Goal: Navigation & Orientation: Find specific page/section

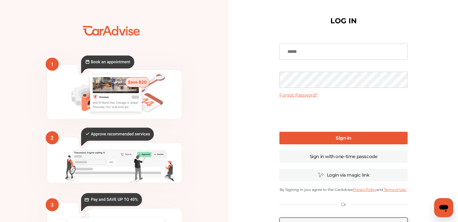
click at [310, 181] on div "Forgot Password? Sign In Sign in with one-time passcode Login via magic link By…" at bounding box center [344, 145] width 128 height 219
click at [314, 176] on link "Login via magic link" at bounding box center [344, 175] width 128 height 13
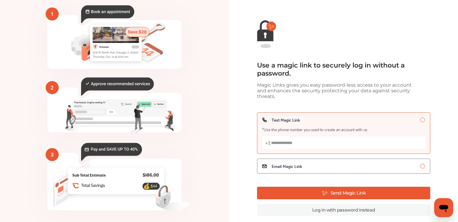
scroll to position [40, 0]
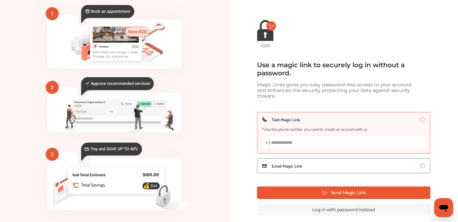
click at [336, 138] on input "Text Magic Link *Use the phone number you used to create an account with us +1" at bounding box center [343, 142] width 163 height 12
type input "**********"
click at [343, 190] on button "Send Magic Link" at bounding box center [343, 192] width 173 height 13
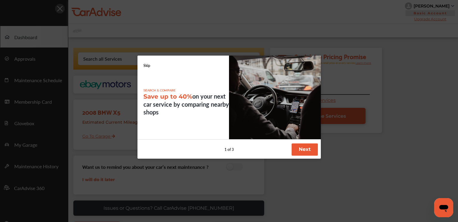
click at [146, 65] on link "Skip" at bounding box center [147, 65] width 7 height 5
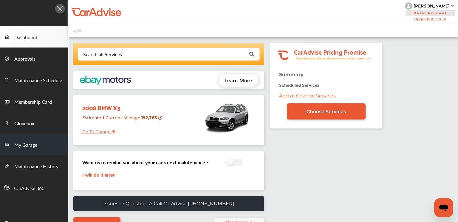
click at [24, 149] on link "My Garage" at bounding box center [34, 143] width 68 height 21
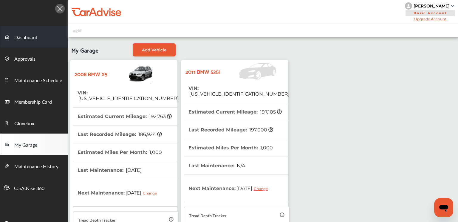
click at [45, 33] on link "Dashboard" at bounding box center [34, 36] width 68 height 21
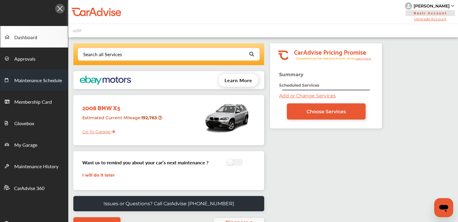
click at [27, 88] on link "Maintenance Schedule" at bounding box center [34, 79] width 68 height 21
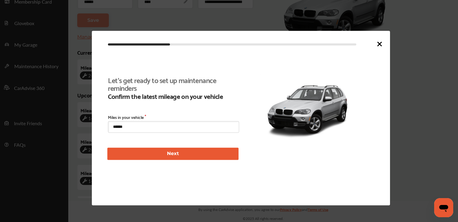
scroll to position [136, 0]
click at [380, 44] on icon at bounding box center [380, 44] width 4 height 4
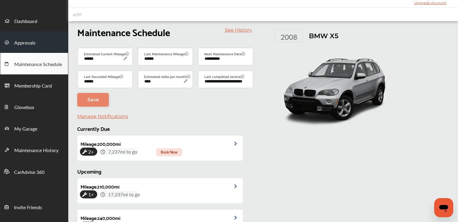
scroll to position [0, 0]
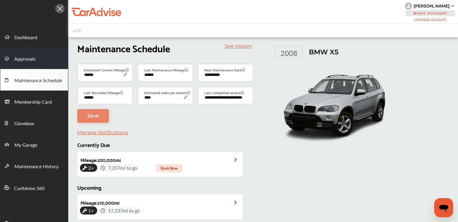
click at [45, 38] on link "Dashboard" at bounding box center [34, 36] width 68 height 21
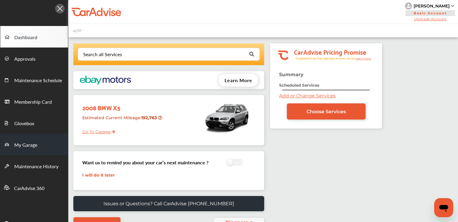
click at [26, 150] on link "My Garage" at bounding box center [34, 143] width 68 height 21
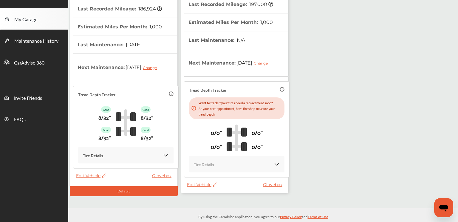
scroll to position [127, 0]
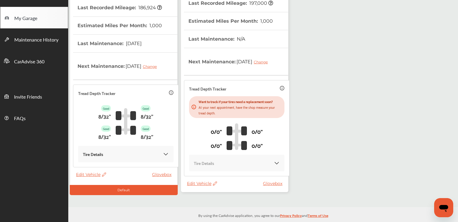
click at [266, 181] on link "Glovebox" at bounding box center [274, 183] width 22 height 5
